Goal: Task Accomplishment & Management: Complete application form

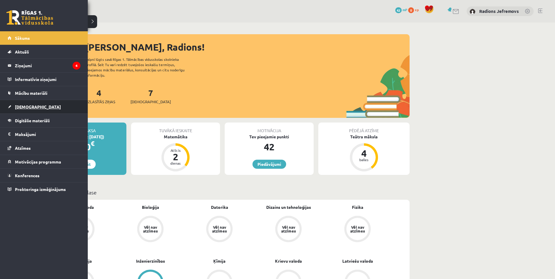
click at [30, 105] on span "[DEMOGRAPHIC_DATA]" at bounding box center [38, 106] width 46 height 5
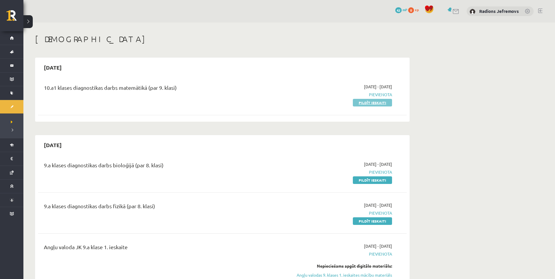
click at [371, 104] on link "Pildīt ieskaiti" at bounding box center [372, 103] width 39 height 8
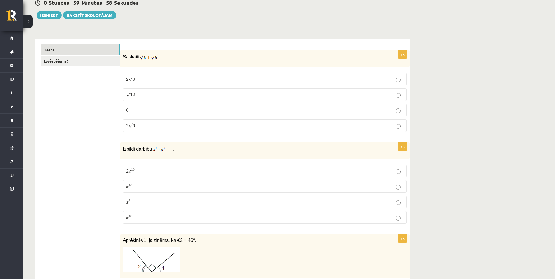
scroll to position [58, 0]
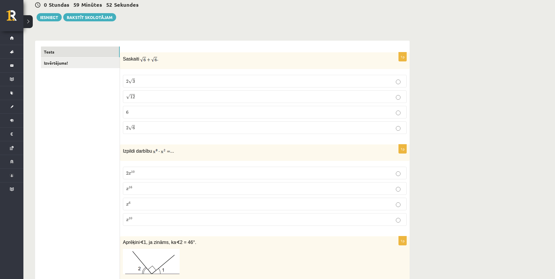
click at [145, 81] on p "2 √ 3 2 3" at bounding box center [264, 81] width 277 height 6
click at [136, 133] on label "2 √ 6 2 6" at bounding box center [265, 127] width 284 height 13
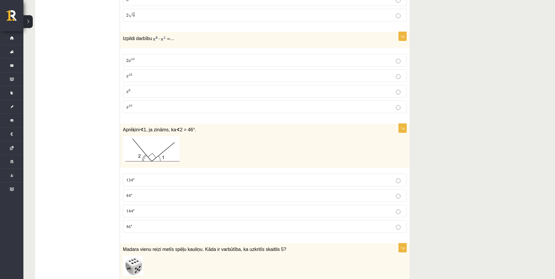
scroll to position [175, 0]
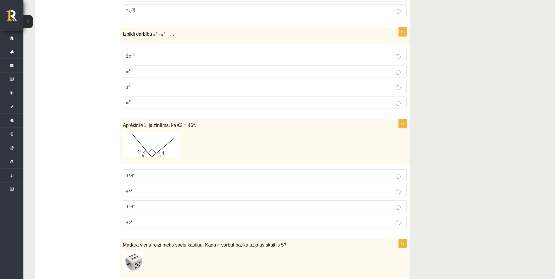
click at [159, 55] on p "2 x 10 2 x 10" at bounding box center [264, 56] width 277 height 6
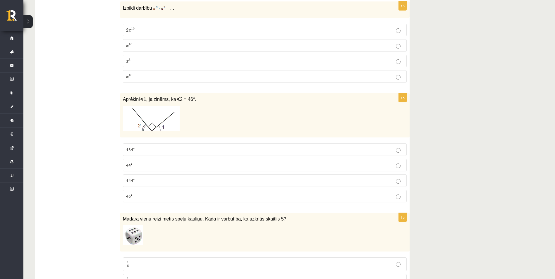
scroll to position [205, 0]
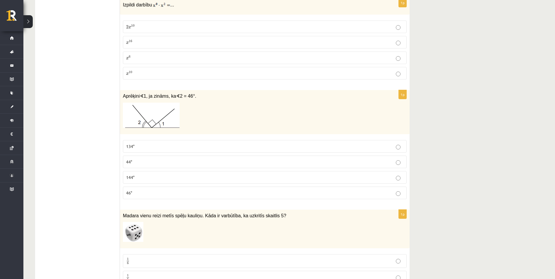
click at [172, 75] on p "x 10 x 10" at bounding box center [264, 73] width 277 height 6
click at [189, 162] on p "44°" at bounding box center [264, 162] width 277 height 6
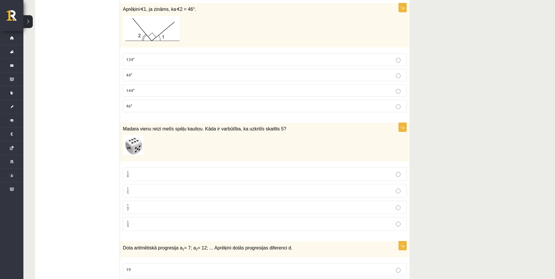
scroll to position [322, 0]
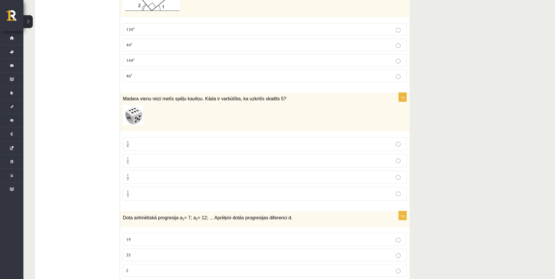
click at [157, 147] on p "1 6 1 6" at bounding box center [264, 143] width 277 height 7
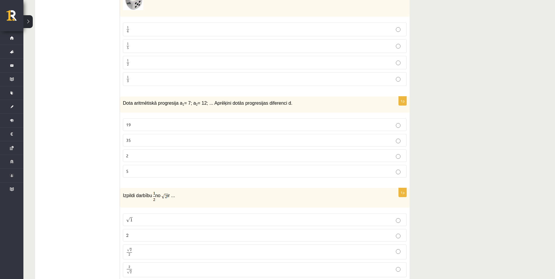
scroll to position [439, 0]
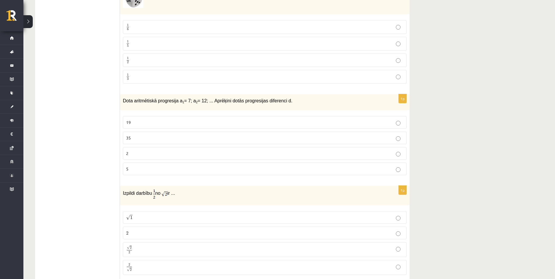
click at [155, 125] on p "19" at bounding box center [264, 122] width 277 height 6
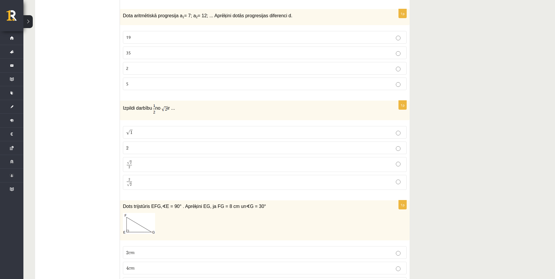
scroll to position [526, 0]
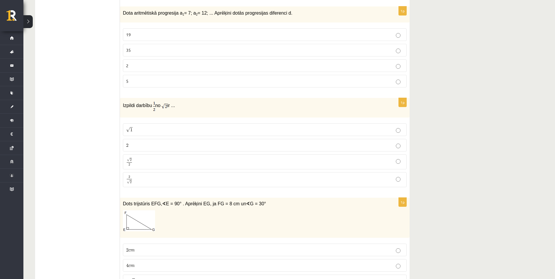
click at [167, 131] on p "√ 1 1" at bounding box center [264, 130] width 277 height 6
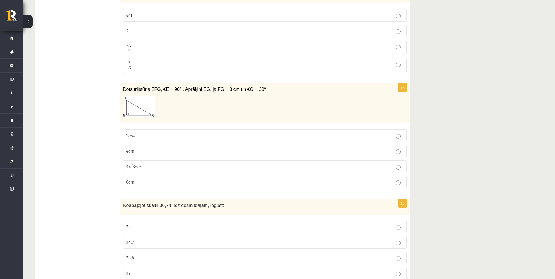
scroll to position [643, 0]
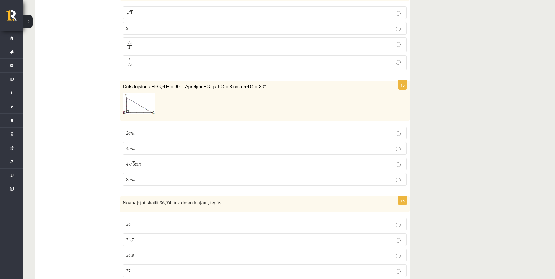
click at [146, 182] on p "8 c m 8 c m" at bounding box center [264, 179] width 277 height 6
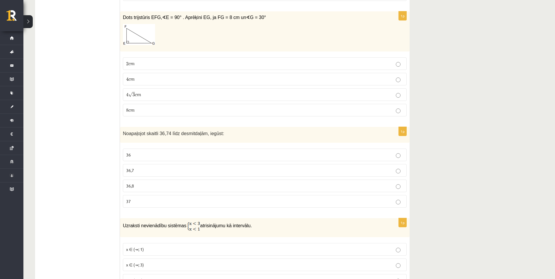
scroll to position [731, 0]
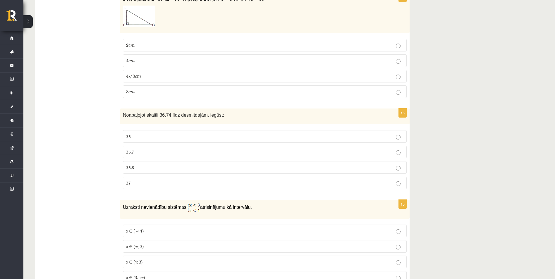
click at [143, 183] on p "37" at bounding box center [264, 183] width 277 height 6
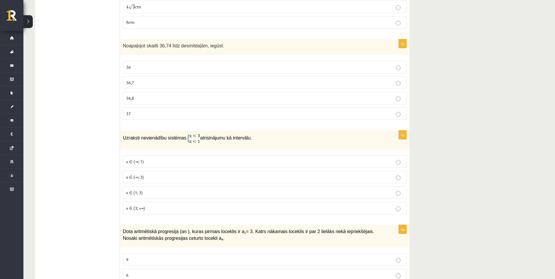
scroll to position [819, 0]
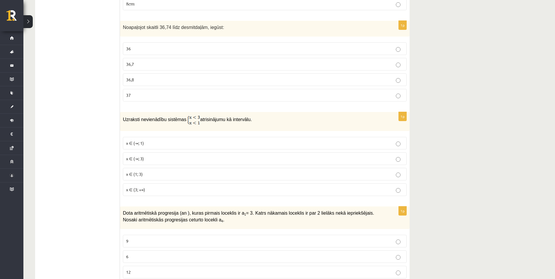
click at [139, 160] on span "x ∈ (-∞; 3)" at bounding box center [135, 158] width 18 height 5
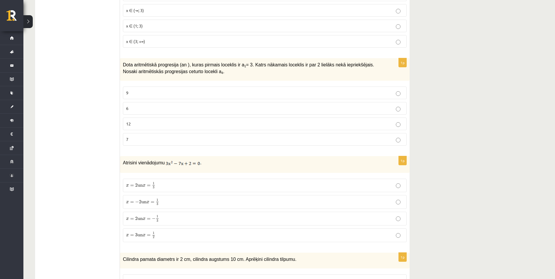
scroll to position [965, 0]
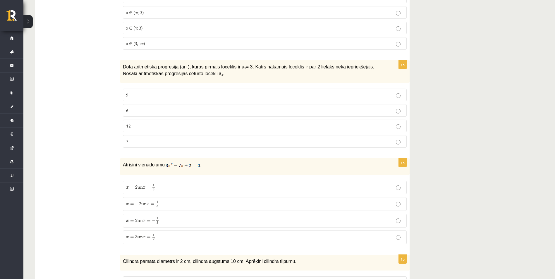
click at [153, 97] on p "9" at bounding box center [264, 95] width 277 height 6
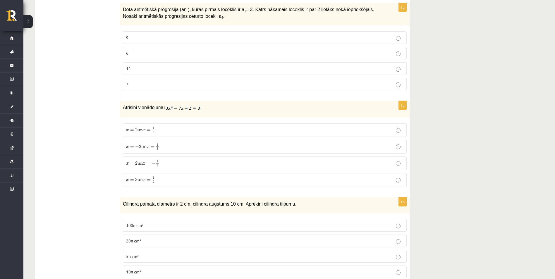
scroll to position [1024, 0]
click at [160, 131] on p "x = 2 un x = 1 3 x = 2 un x = 1 3" at bounding box center [264, 128] width 277 height 7
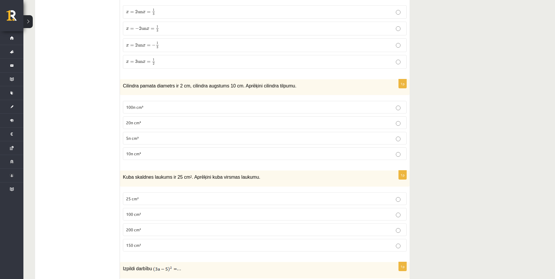
click at [161, 126] on p "20π cm³" at bounding box center [264, 123] width 277 height 6
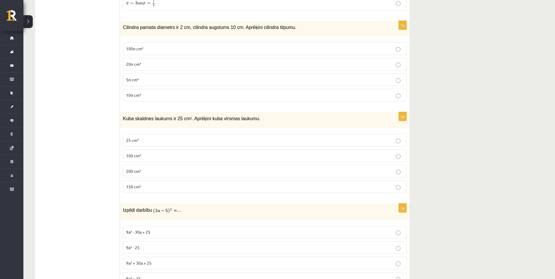
click at [163, 173] on p "200 cm²" at bounding box center [264, 171] width 277 height 6
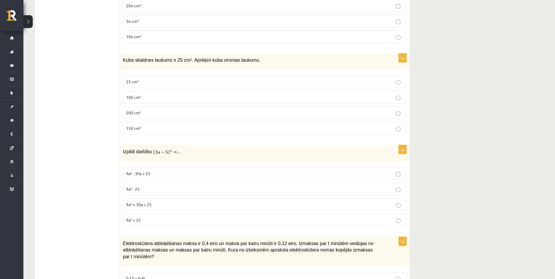
click at [162, 173] on p "9a² - 30a + 25" at bounding box center [264, 173] width 277 height 6
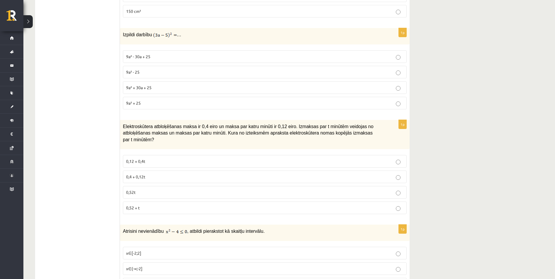
click at [171, 205] on p "0,52 + t" at bounding box center [264, 208] width 277 height 6
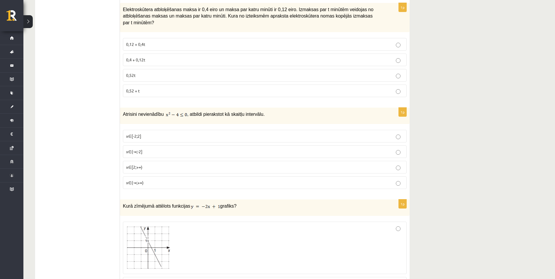
click at [164, 161] on label "x∈[2;+∞)" at bounding box center [265, 167] width 284 height 13
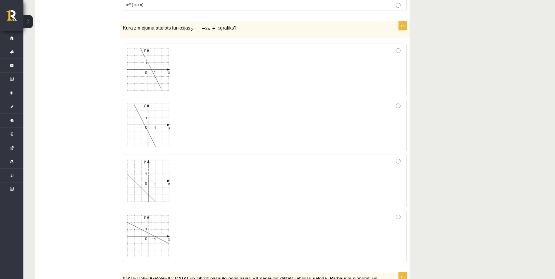
scroll to position [1667, 0]
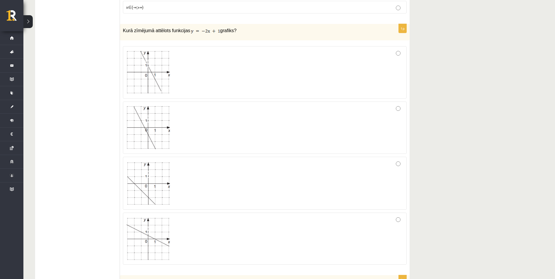
click at [164, 174] on img at bounding box center [148, 183] width 44 height 44
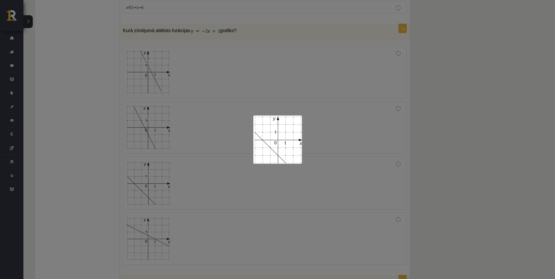
click at [324, 179] on div at bounding box center [277, 139] width 555 height 279
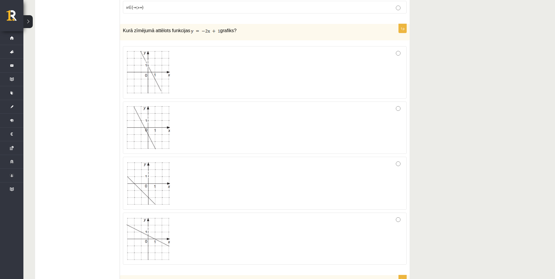
click at [395, 163] on div at bounding box center [264, 183] width 277 height 46
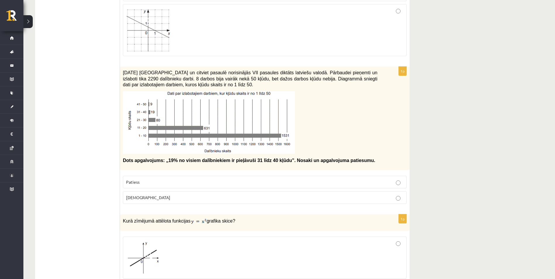
scroll to position [1901, 0]
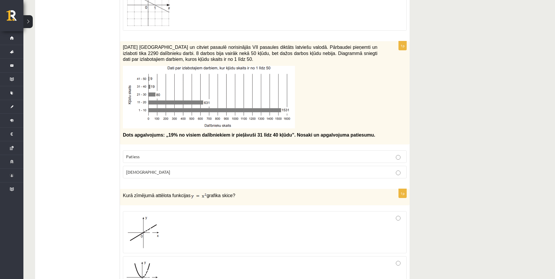
click at [349, 154] on p "Patiess" at bounding box center [264, 157] width 277 height 6
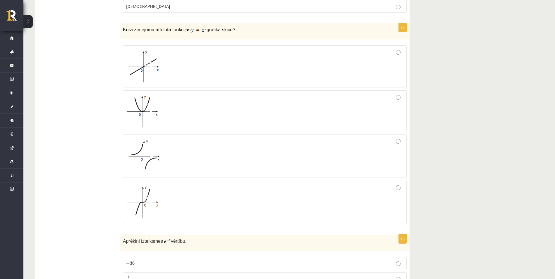
scroll to position [2047, 0]
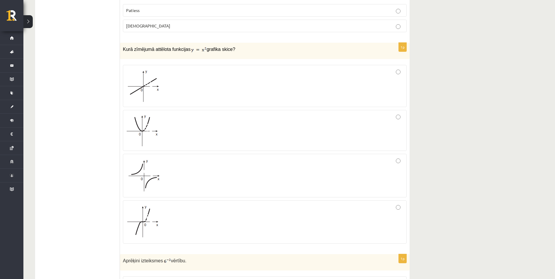
click at [197, 87] on div at bounding box center [264, 86] width 277 height 36
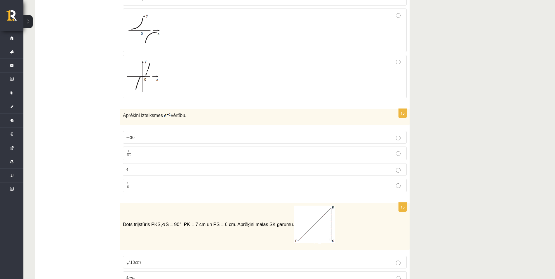
scroll to position [2193, 0]
click at [130, 166] on p "4 4" at bounding box center [264, 169] width 277 height 6
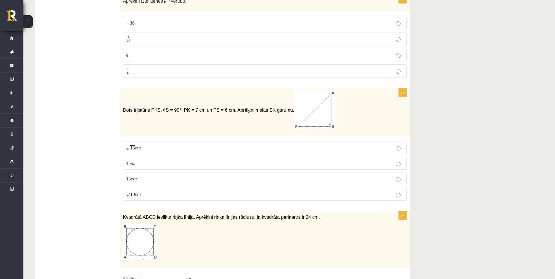
scroll to position [2310, 0]
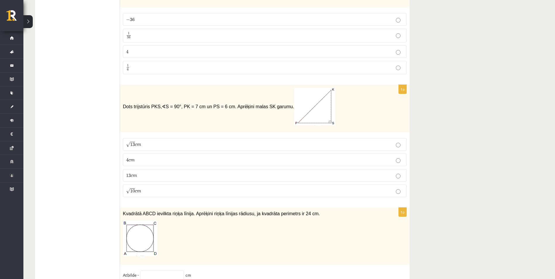
click at [146, 157] on p "4 c m 4 c m" at bounding box center [264, 160] width 277 height 6
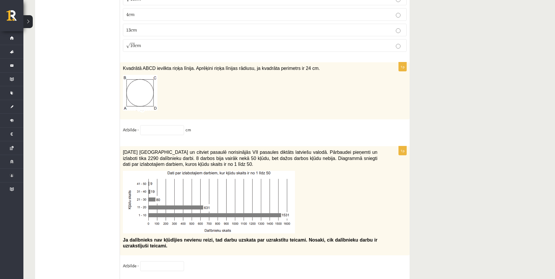
scroll to position [2456, 0]
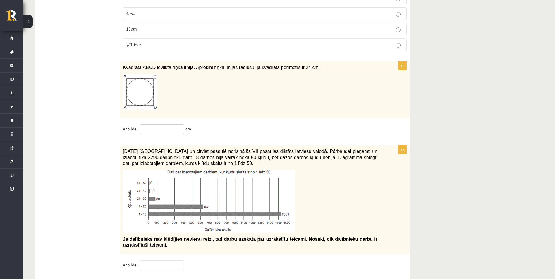
click at [153, 124] on input "text" at bounding box center [162, 129] width 44 height 10
type input "*"
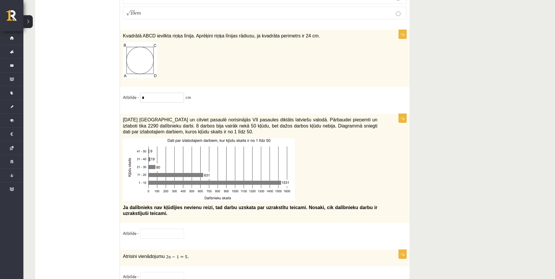
scroll to position [2506, 0]
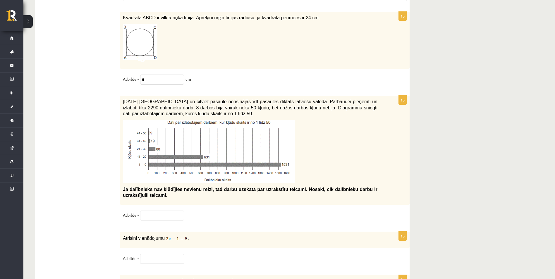
type input "*"
click at [149, 212] on input "text" at bounding box center [162, 216] width 44 height 10
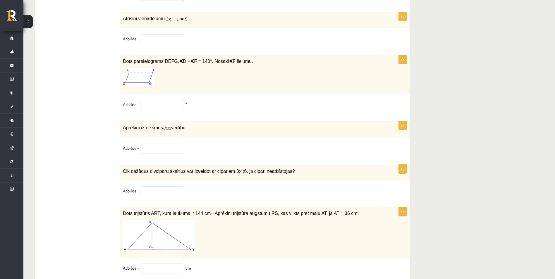
scroll to position [2722, 0]
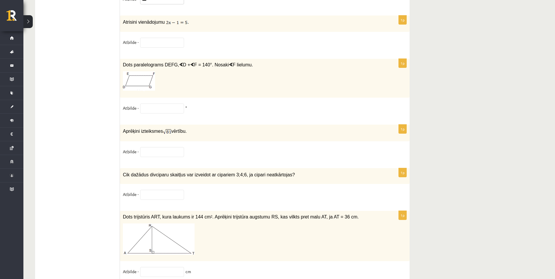
type input "***"
click at [167, 149] on input "text" at bounding box center [162, 152] width 44 height 10
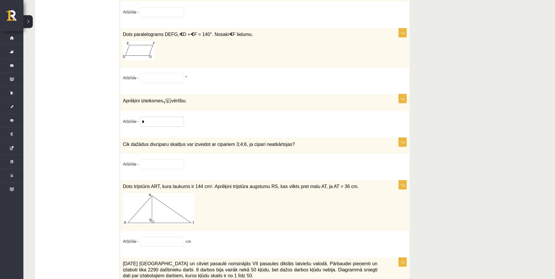
scroll to position [2752, 0]
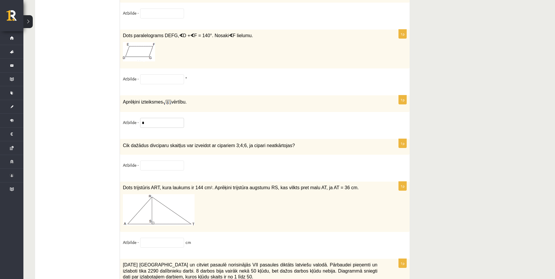
type input "*"
click at [153, 10] on input "text" at bounding box center [162, 13] width 44 height 10
type input "*"
click at [162, 75] on input "text" at bounding box center [162, 79] width 44 height 10
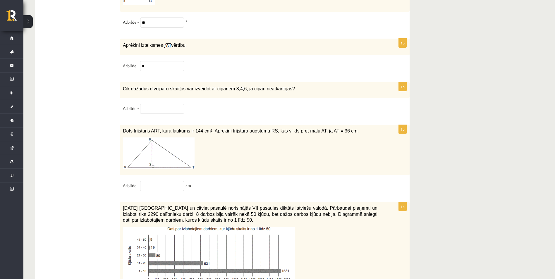
scroll to position [2810, 0]
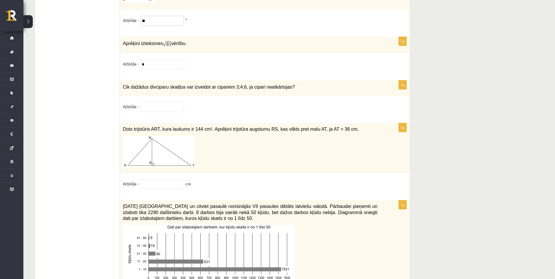
type input "**"
click at [159, 106] on input "text" at bounding box center [162, 107] width 44 height 10
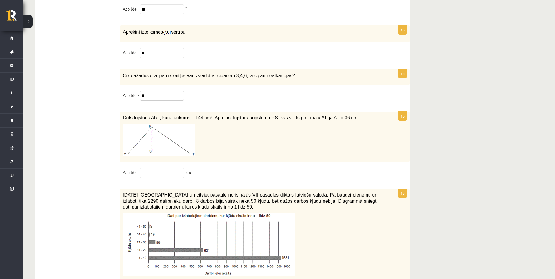
scroll to position [2839, 0]
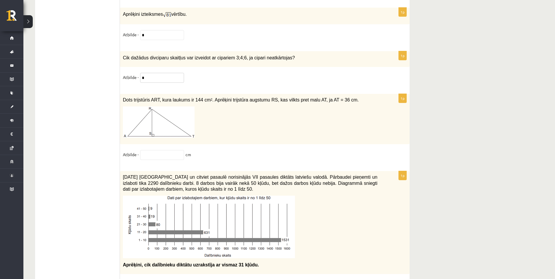
type input "*"
click at [161, 152] on input "text" at bounding box center [162, 155] width 44 height 10
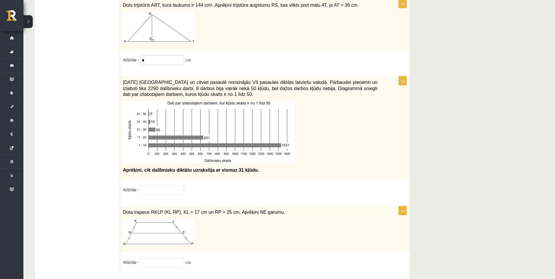
scroll to position [2945, 0]
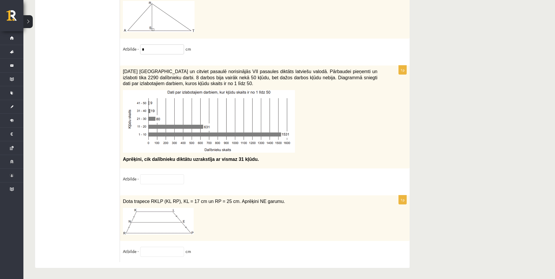
type input "*"
click at [157, 179] on input "text" at bounding box center [162, 179] width 44 height 10
type input "***"
click at [159, 254] on input "text" at bounding box center [162, 252] width 44 height 10
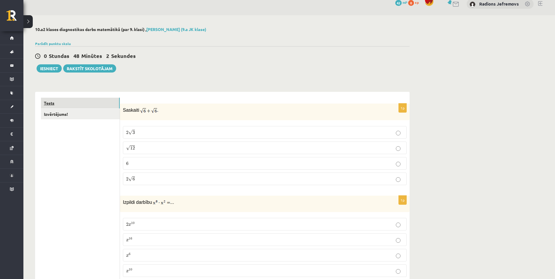
scroll to position [0, 0]
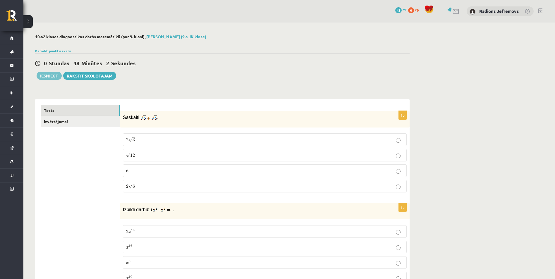
type input "**"
click at [51, 74] on button "Iesniegt" at bounding box center [49, 76] width 25 height 8
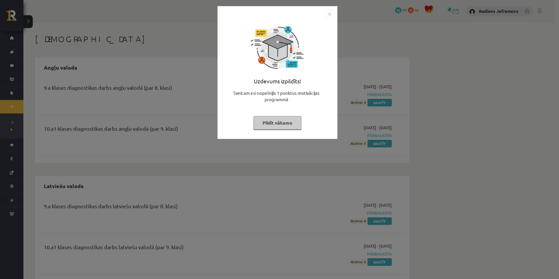
click at [328, 17] on img "Close" at bounding box center [329, 14] width 9 height 9
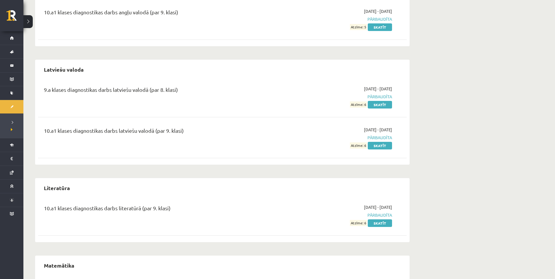
scroll to position [117, 0]
